Goal: Task Accomplishment & Management: Manage account settings

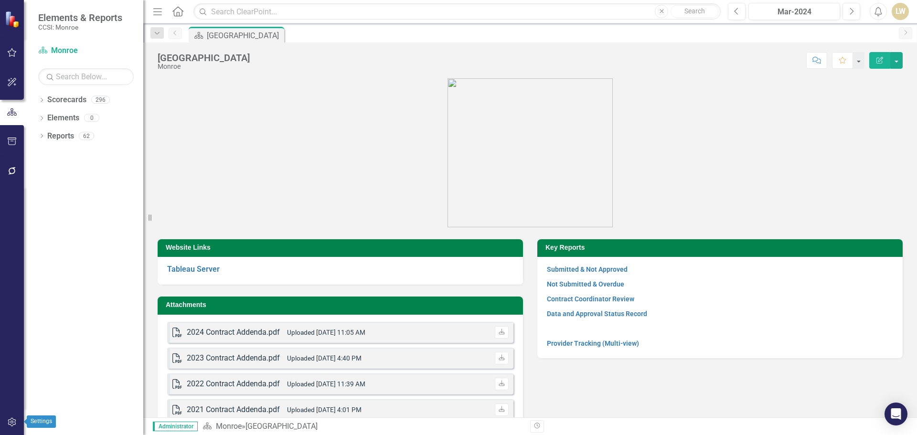
click at [13, 421] on icon "button" at bounding box center [12, 422] width 10 height 8
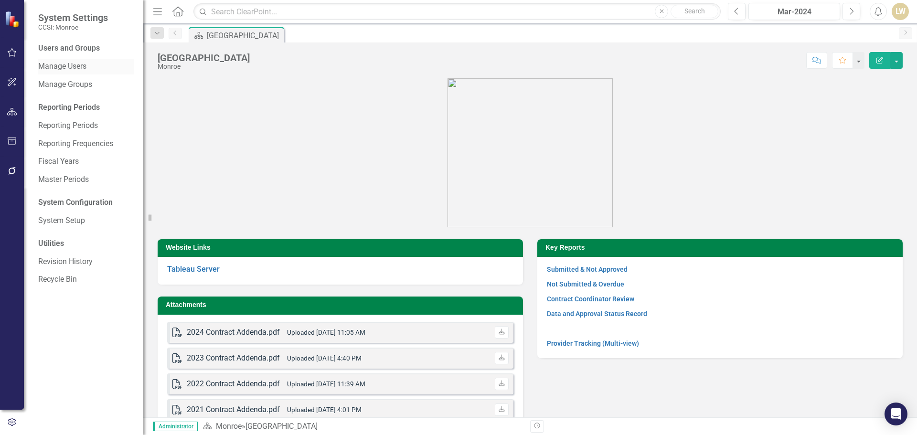
click at [74, 66] on link "Manage Users" at bounding box center [85, 66] width 95 height 11
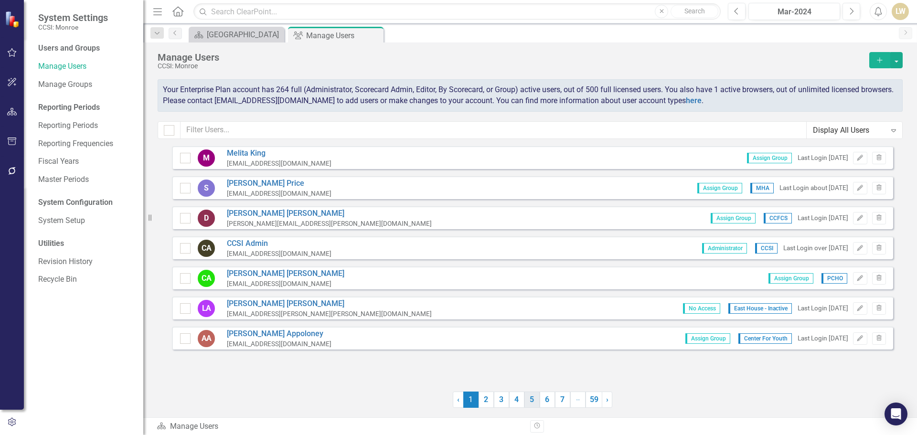
click at [527, 406] on link "5" at bounding box center [531, 399] width 15 height 16
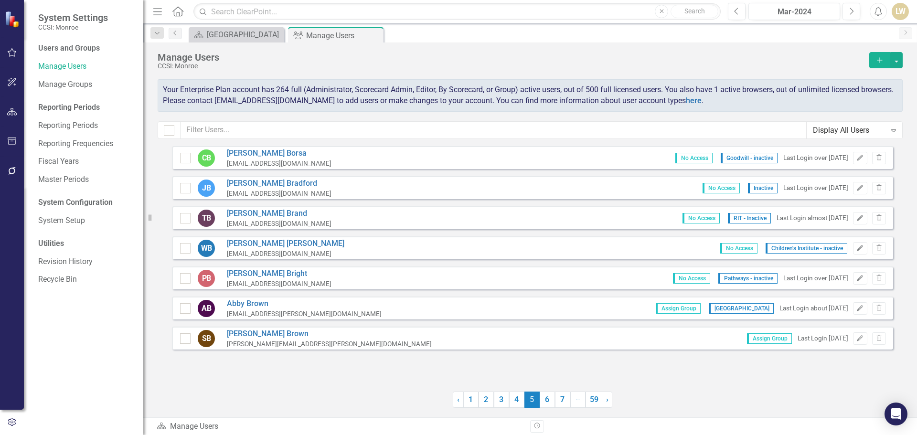
click at [527, 406] on span "5 (current)" at bounding box center [531, 399] width 15 height 16
click at [542, 408] on div "Manage Users CCSI: Monroe Add Your Enterprise Plan account has 264 full (Admini…" at bounding box center [529, 229] width 773 height 375
click at [542, 407] on link "6" at bounding box center [546, 399] width 15 height 16
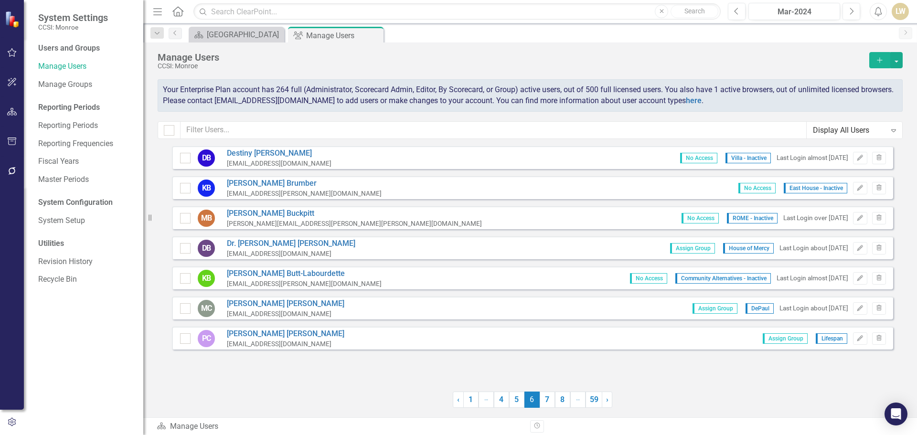
click at [542, 407] on link "7" at bounding box center [546, 399] width 15 height 16
click at [555, 407] on link "8" at bounding box center [562, 399] width 15 height 16
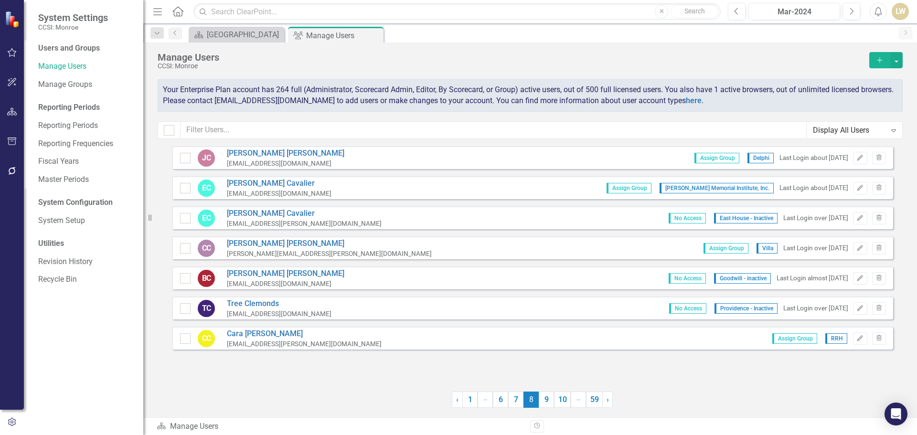
click at [542, 407] on link "9" at bounding box center [545, 399] width 15 height 16
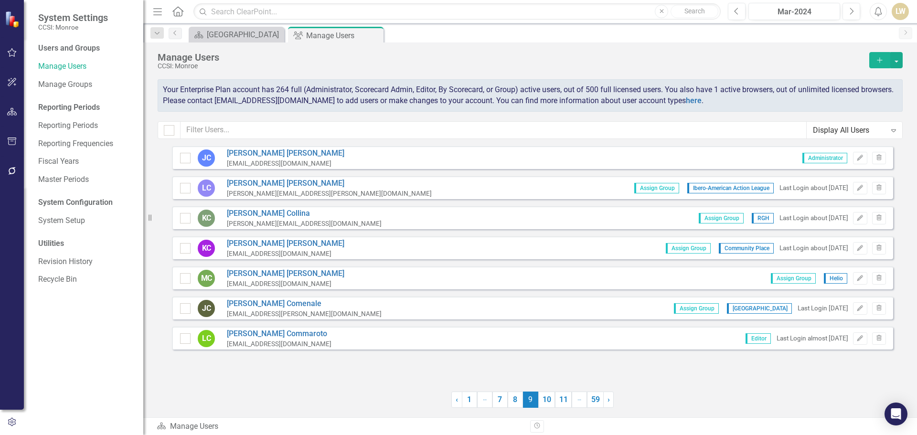
click at [542, 407] on link "10" at bounding box center [546, 399] width 17 height 16
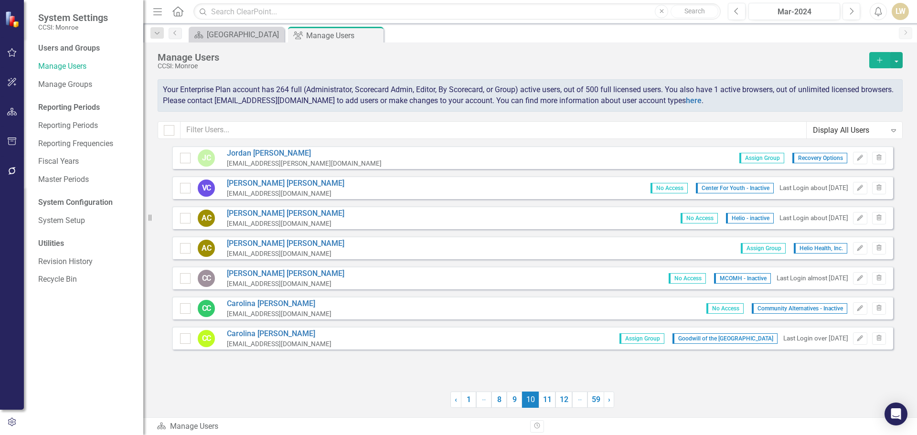
click at [542, 407] on link "11" at bounding box center [546, 399] width 17 height 16
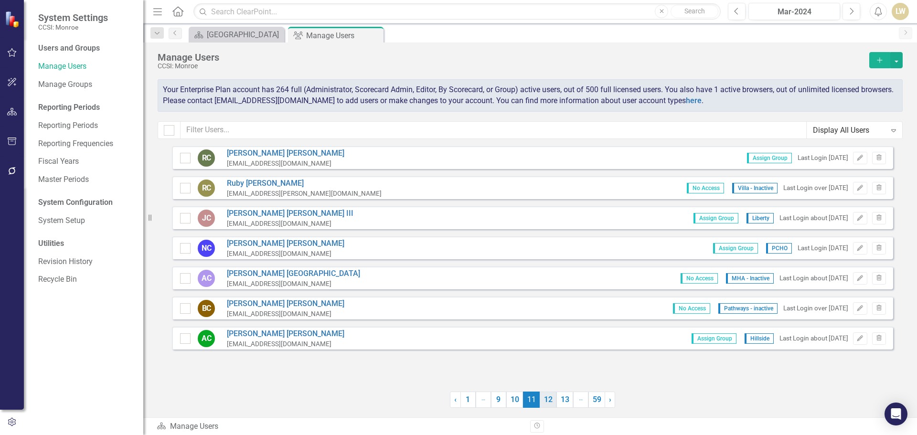
click at [542, 407] on link "12" at bounding box center [547, 399] width 17 height 16
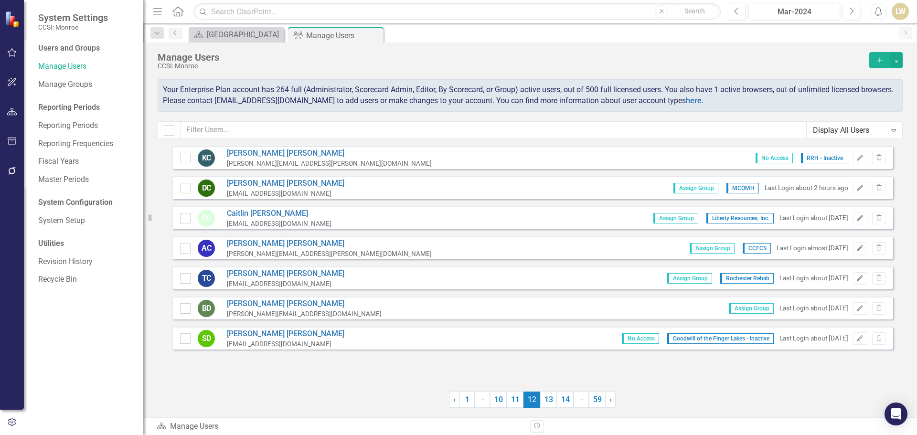
click at [542, 407] on link "13" at bounding box center [548, 399] width 17 height 16
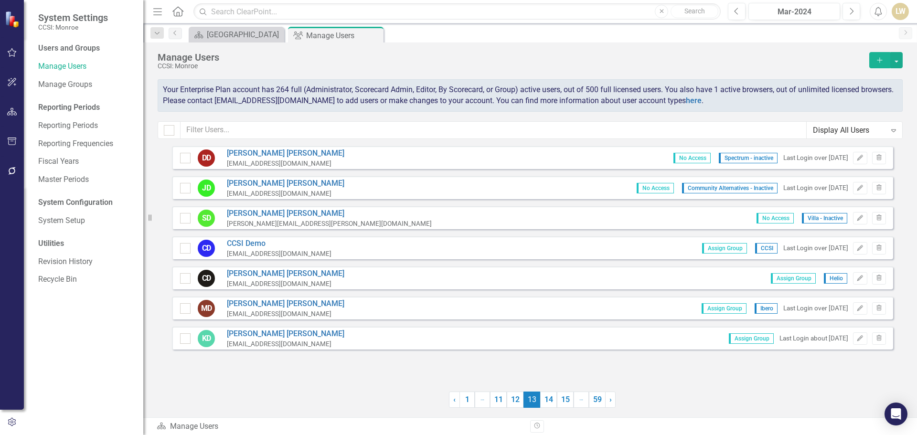
click at [542, 407] on link "14" at bounding box center [548, 399] width 17 height 16
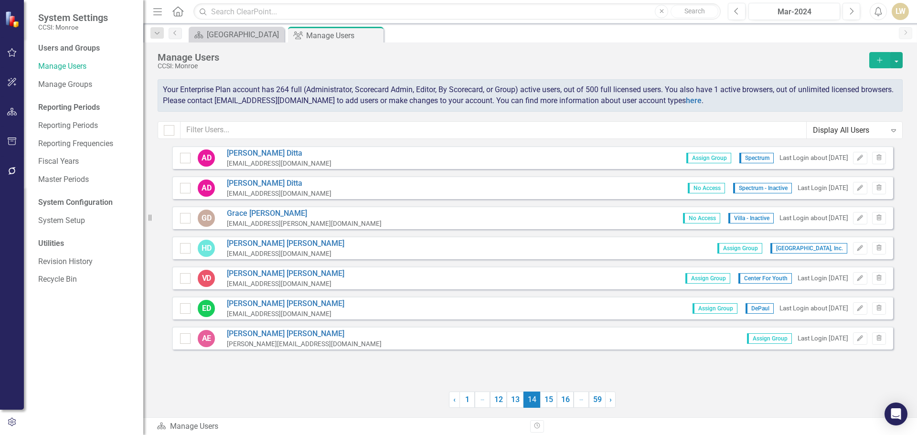
click at [542, 407] on link "15" at bounding box center [548, 399] width 17 height 16
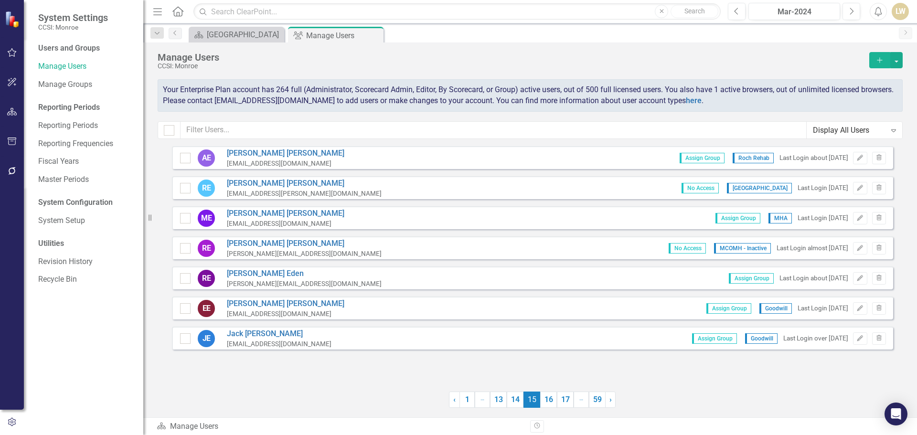
click at [542, 407] on link "16" at bounding box center [548, 399] width 17 height 16
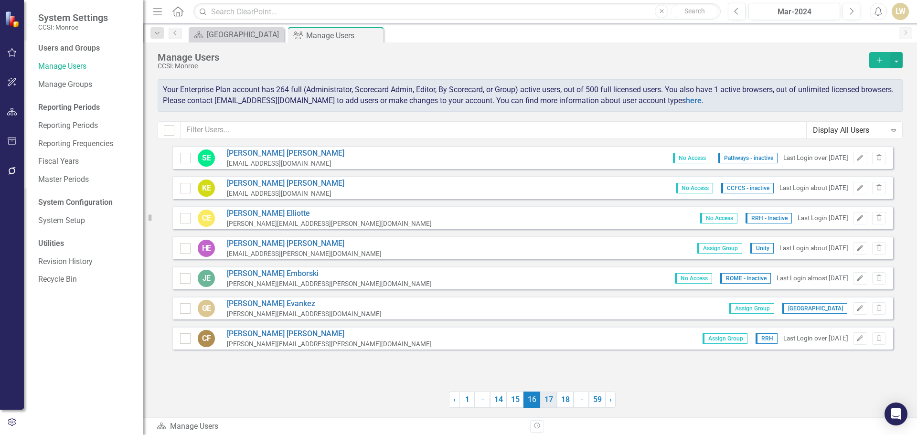
click at [542, 407] on link "17" at bounding box center [548, 399] width 17 height 16
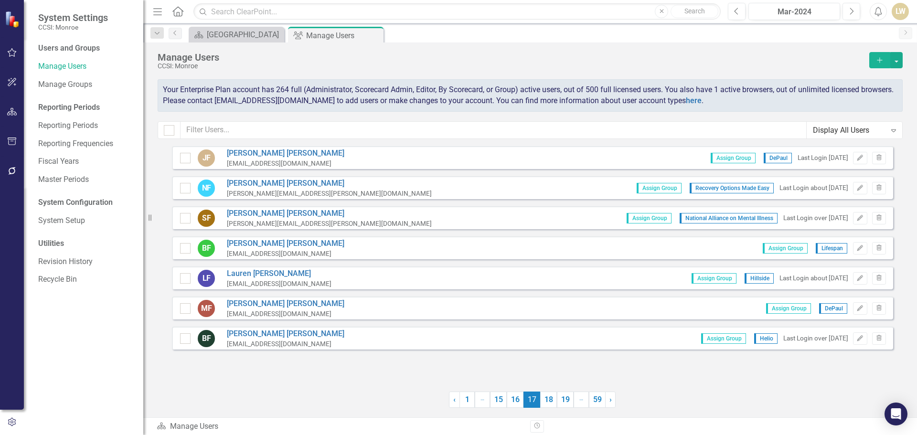
click at [542, 407] on link "18" at bounding box center [548, 399] width 17 height 16
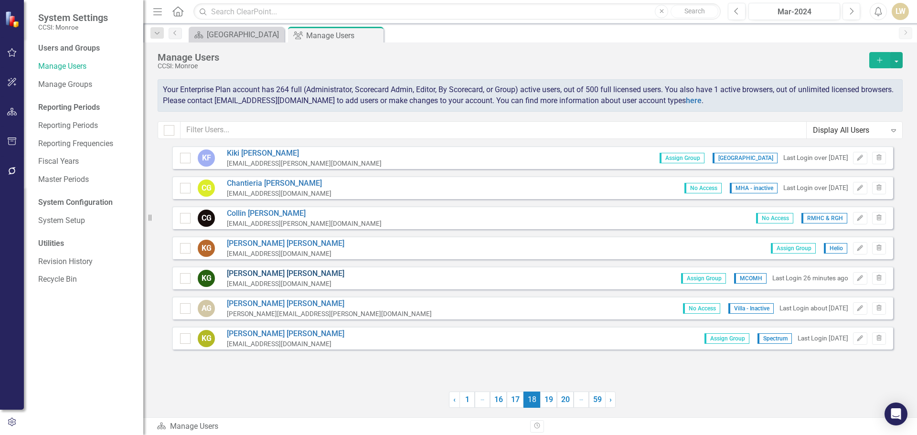
click at [266, 273] on link "[PERSON_NAME]" at bounding box center [285, 273] width 117 height 11
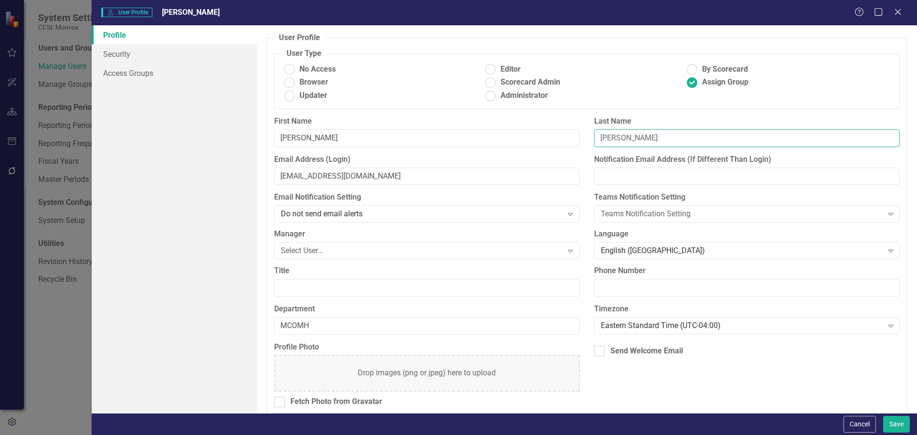
drag, startPoint x: 634, startPoint y: 137, endPoint x: 592, endPoint y: 141, distance: 42.1
click at [590, 141] on div "Last Name [PERSON_NAME]" at bounding box center [747, 135] width 320 height 38
paste input "[PERSON_NAME]"
type input "[PERSON_NAME]"
drag, startPoint x: 414, startPoint y: 178, endPoint x: 232, endPoint y: 180, distance: 182.8
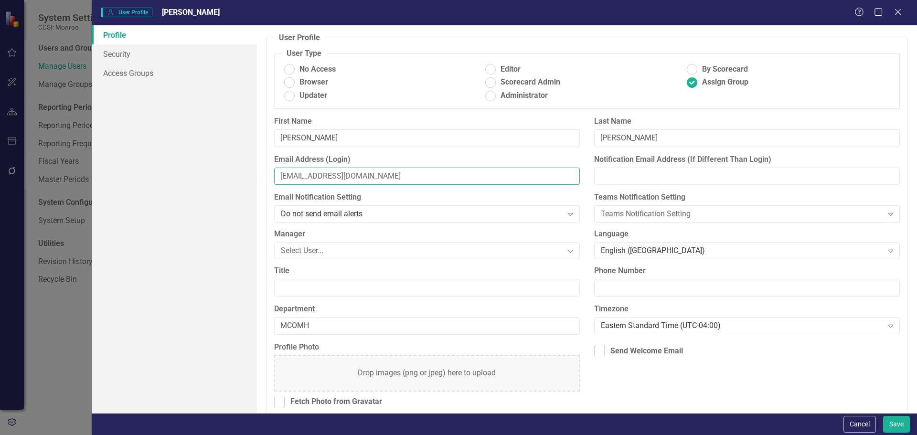
click at [232, 180] on div "Profile Security Access Groups User Profile ClearPoint has a wealth of options …" at bounding box center [504, 219] width 825 height 388
paste input "[PERSON_NAME]"
type input "[EMAIL_ADDRESS][DOMAIN_NAME]"
drag, startPoint x: 599, startPoint y: 349, endPoint x: 598, endPoint y: 354, distance: 4.9
click at [599, 350] on div at bounding box center [599, 351] width 11 height 11
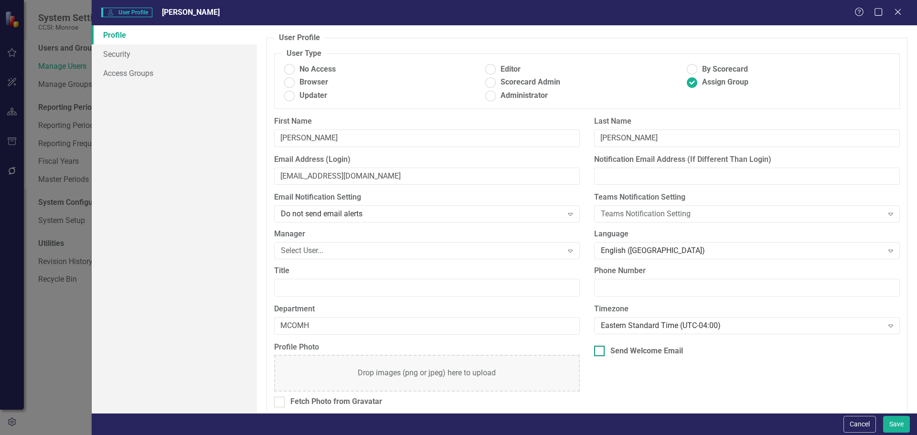
click at [599, 350] on input "Send Welcome Email" at bounding box center [597, 349] width 6 height 6
checkbox input "true"
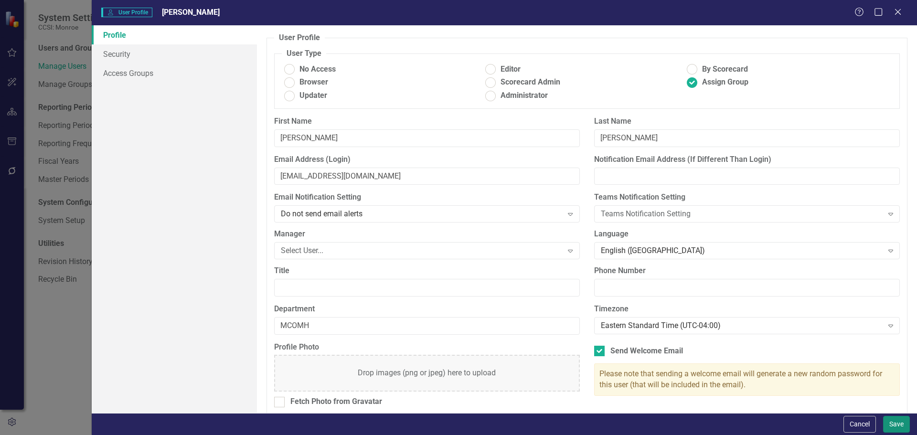
click at [899, 426] on button "Save" at bounding box center [896, 424] width 27 height 17
